Goal: Information Seeking & Learning: Learn about a topic

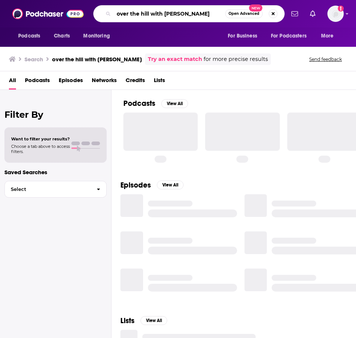
click at [173, 14] on input "over the hill with [PERSON_NAME]" at bounding box center [170, 14] width 112 height 12
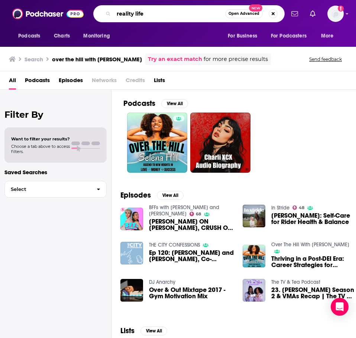
type input "reality life"
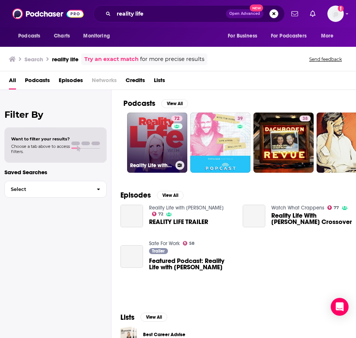
click at [158, 148] on link "72 Reality Life with [PERSON_NAME]" at bounding box center [157, 143] width 60 height 60
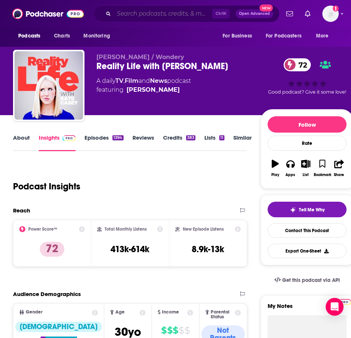
click at [174, 11] on input "Search podcasts, credits, & more..." at bounding box center [163, 14] width 98 height 12
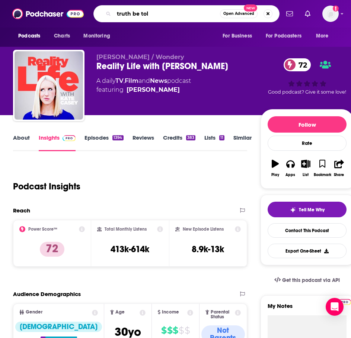
type input "truth be told"
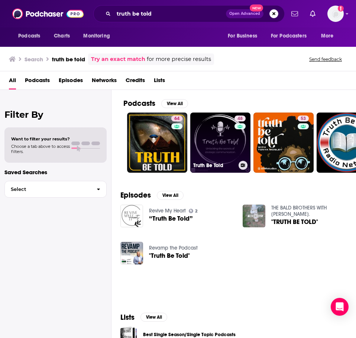
click at [207, 136] on link "48 Truth Be Told" at bounding box center [220, 143] width 60 height 60
